Goal: Task Accomplishment & Management: Manage account settings

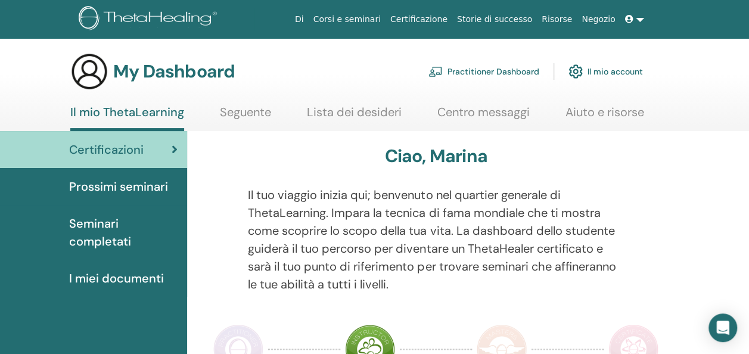
click at [620, 67] on link "Il mio account" at bounding box center [605, 71] width 74 height 26
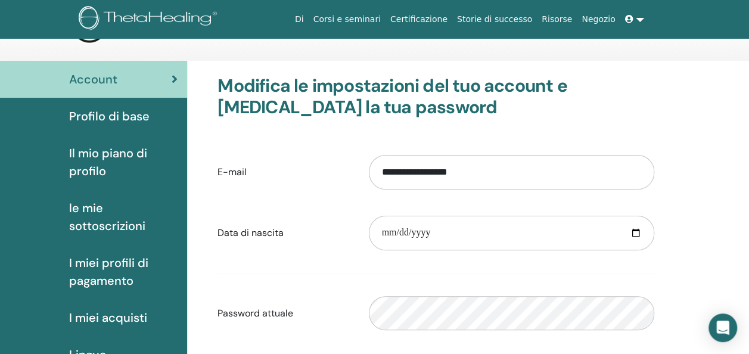
scroll to position [54, 0]
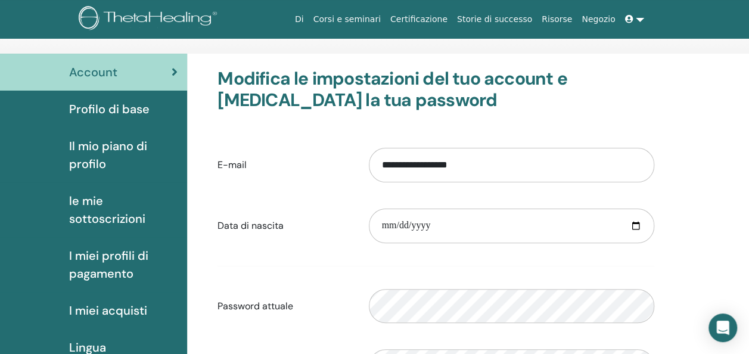
click at [116, 101] on span "Profilo di base" at bounding box center [109, 109] width 80 height 18
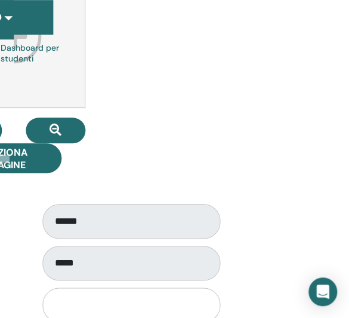
scroll to position [192, 335]
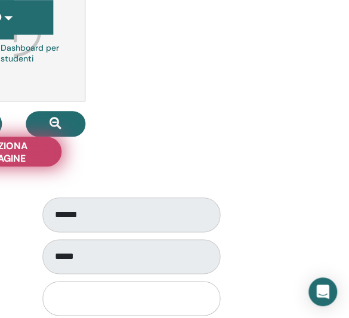
click at [44, 161] on span "Seleziona Immagine" at bounding box center [1, 151] width 89 height 25
click at [10, 156] on input "Seleziona Immagine" at bounding box center [1, 152] width 15 height 8
type input "**********"
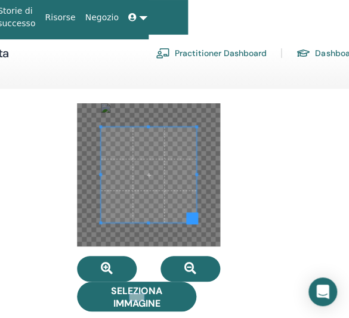
scroll to position [0, 200]
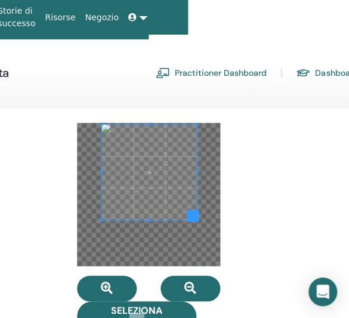
click at [158, 171] on span at bounding box center [148, 172] width 95 height 95
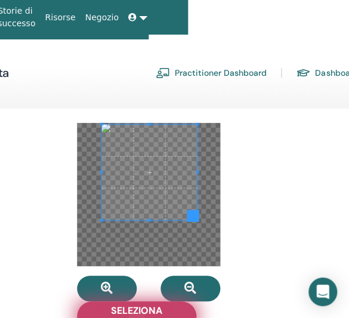
click at [147, 306] on span "Seleziona Immagine" at bounding box center [136, 316] width 89 height 25
click at [144, 312] on input "Seleziona Immagine" at bounding box center [136, 316] width 15 height 8
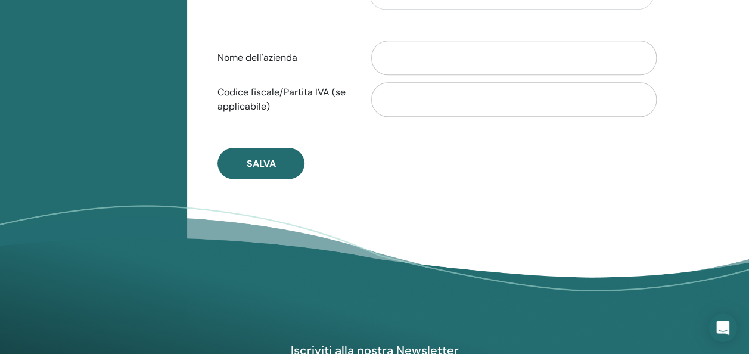
scroll to position [676, 0]
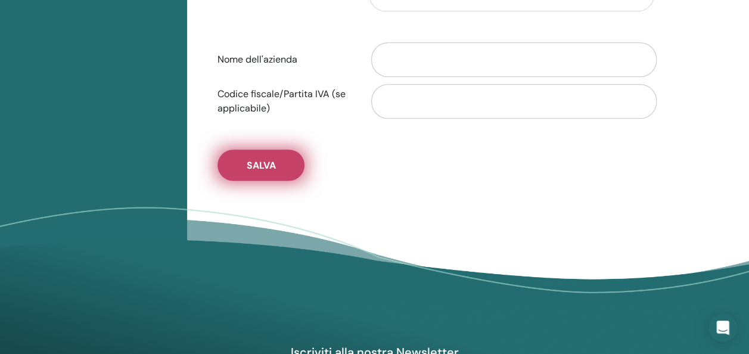
click at [253, 159] on span "Salva" at bounding box center [261, 165] width 29 height 13
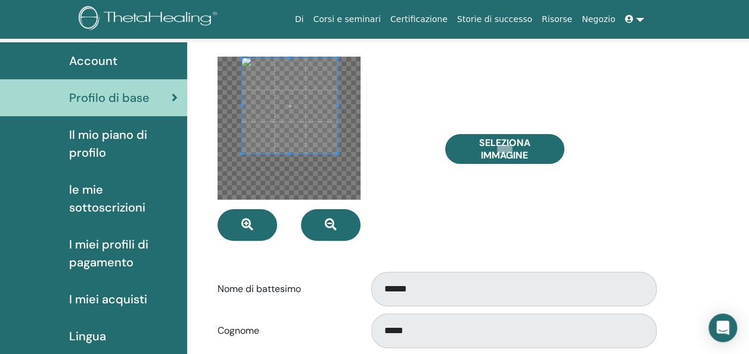
scroll to position [66, 0]
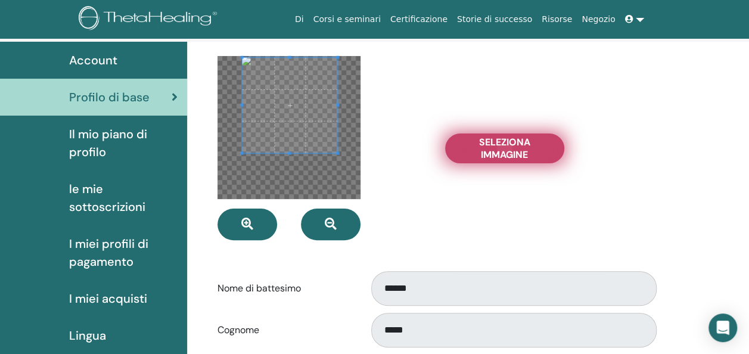
click at [525, 156] on span "Seleziona Immagine" at bounding box center [504, 148] width 89 height 25
click at [512, 153] on input "Seleziona Immagine" at bounding box center [504, 148] width 15 height 8
type input "**********"
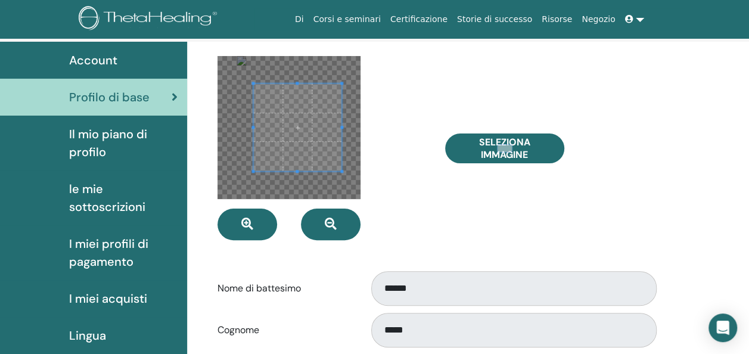
click at [254, 118] on span at bounding box center [253, 127] width 3 height 88
click at [273, 107] on span at bounding box center [298, 115] width 86 height 86
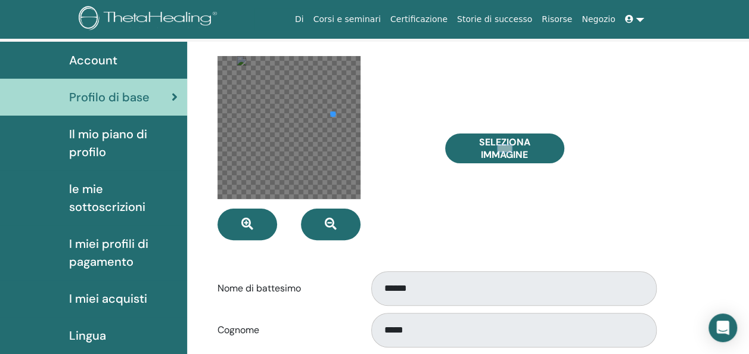
click at [327, 113] on div at bounding box center [288, 127] width 143 height 143
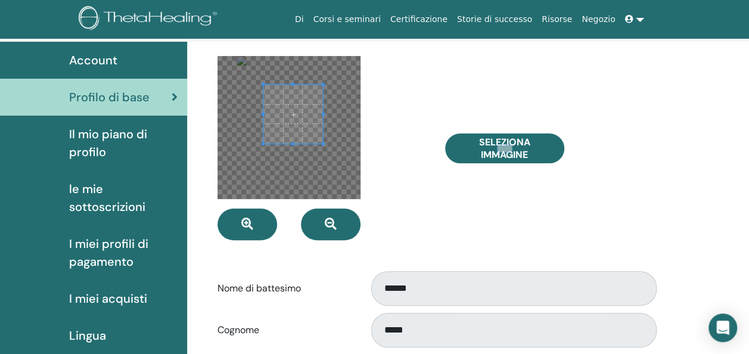
click at [324, 162] on div at bounding box center [288, 127] width 143 height 143
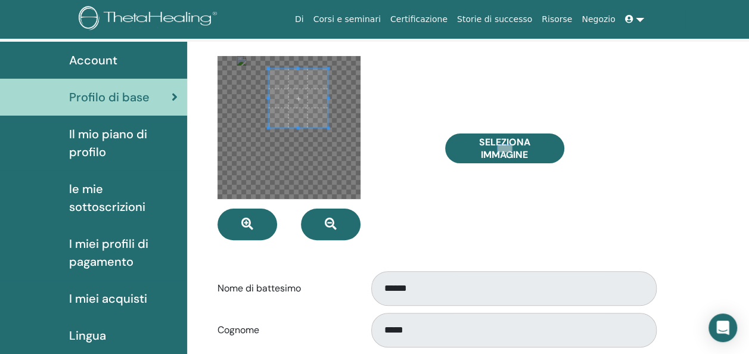
click at [302, 108] on span at bounding box center [298, 98] width 59 height 59
click at [302, 106] on span at bounding box center [298, 98] width 59 height 59
click at [299, 133] on span at bounding box center [298, 134] width 66 height 3
click at [280, 133] on span at bounding box center [298, 134] width 66 height 3
click at [287, 103] on span at bounding box center [292, 102] width 64 height 64
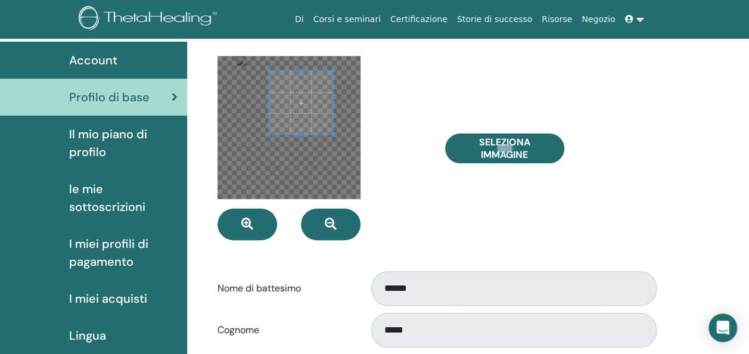
click at [288, 107] on span at bounding box center [301, 103] width 64 height 64
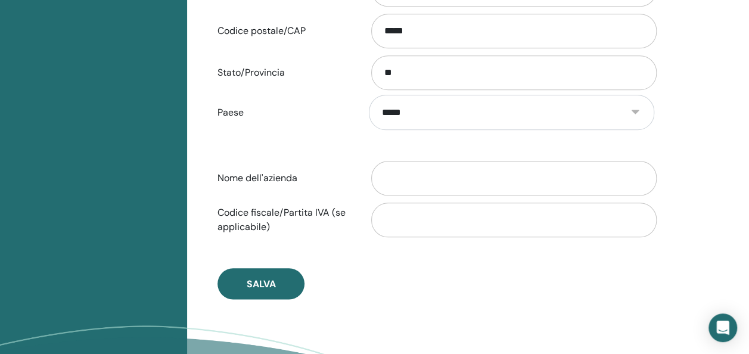
scroll to position [558, 0]
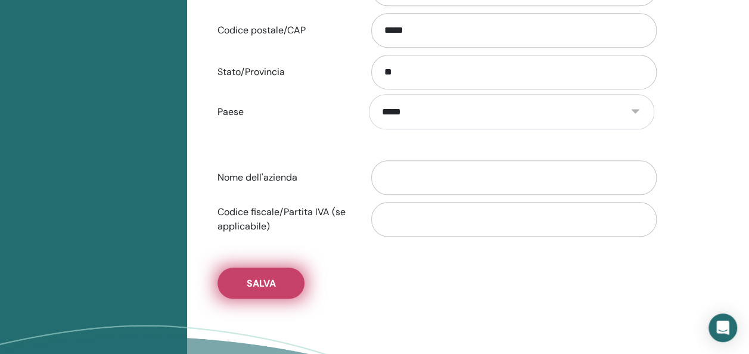
click at [262, 272] on button "Salva" at bounding box center [260, 283] width 87 height 31
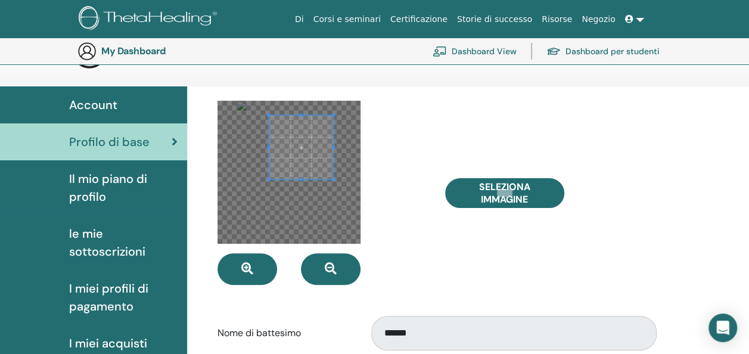
scroll to position [0, 0]
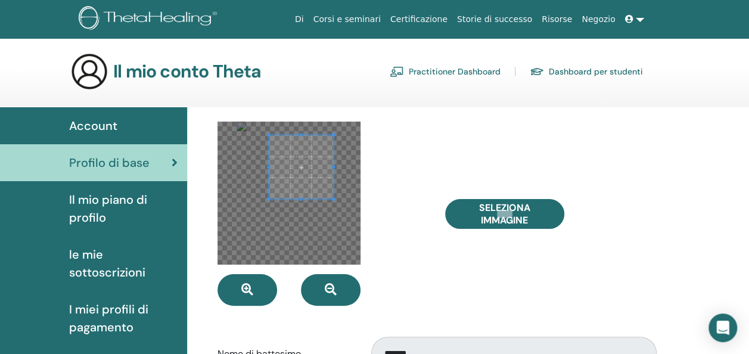
click at [296, 175] on span at bounding box center [301, 167] width 64 height 64
click at [321, 168] on span at bounding box center [320, 167] width 3 height 3
click at [306, 163] on span at bounding box center [296, 161] width 52 height 52
click at [307, 163] on span at bounding box center [297, 161] width 52 height 52
click at [277, 162] on span at bounding box center [302, 162] width 52 height 52
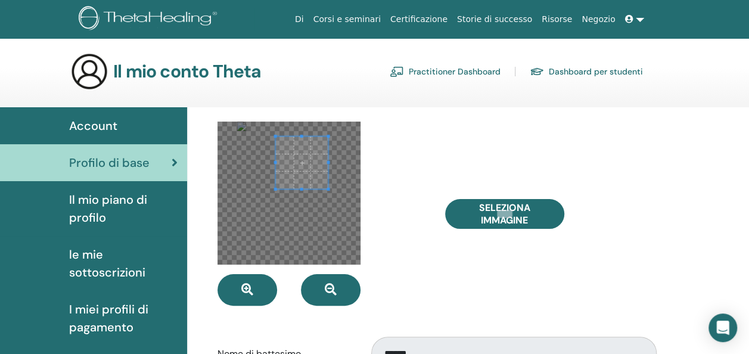
click at [324, 161] on div at bounding box center [288, 193] width 143 height 143
click at [321, 166] on span at bounding box center [321, 162] width 3 height 45
click at [303, 159] on span at bounding box center [295, 157] width 45 height 45
click at [294, 194] on span at bounding box center [295, 194] width 3 height 3
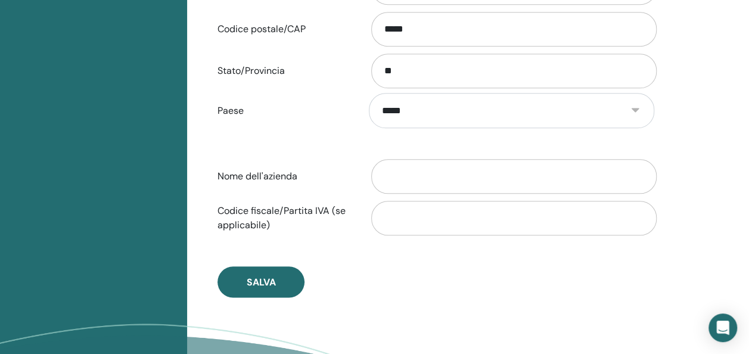
scroll to position [567, 0]
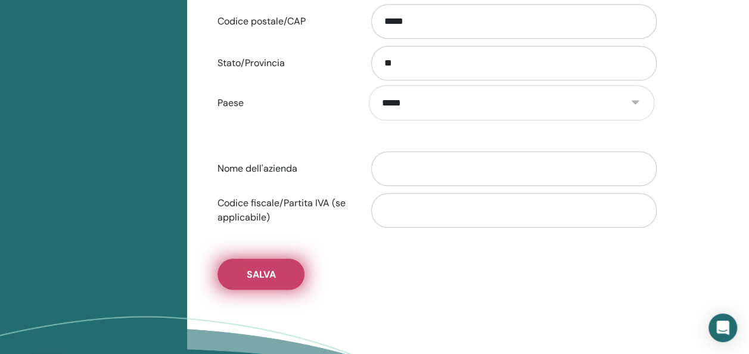
click at [281, 262] on button "Salva" at bounding box center [260, 274] width 87 height 31
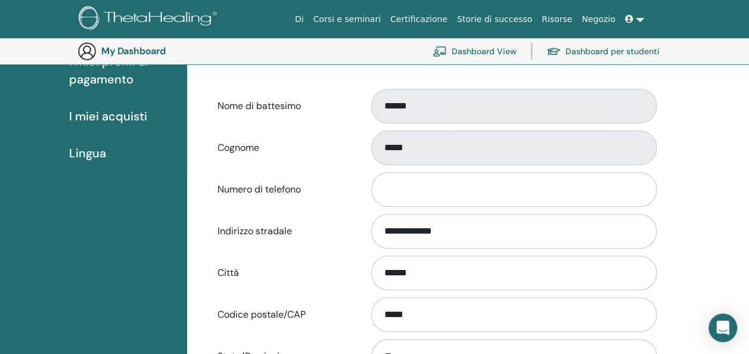
scroll to position [0, 0]
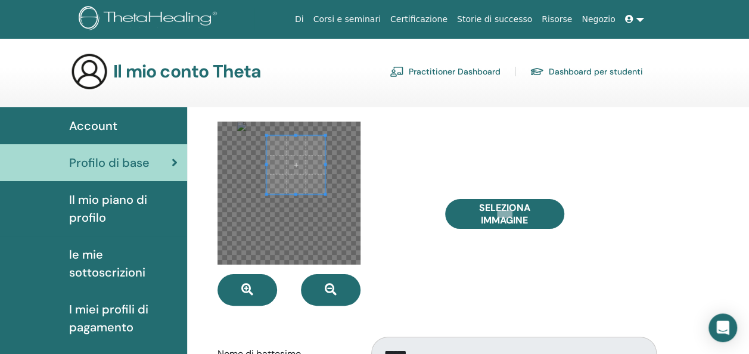
click at [112, 201] on span "Il mio piano di profilo" at bounding box center [123, 209] width 108 height 36
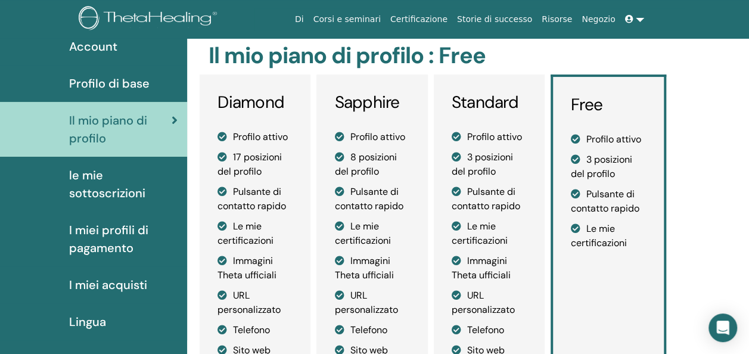
scroll to position [79, 0]
